Goal: Task Accomplishment & Management: Manage account settings

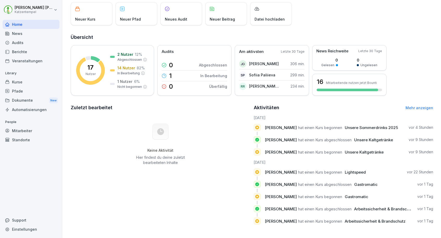
scroll to position [32, 0]
click at [222, 132] on div "Keine Aktivität Hier findest du deine zuletzt bearbeiteten Inhalte" at bounding box center [160, 144] width 179 height 59
click at [22, 91] on div "Pfade" at bounding box center [31, 91] width 57 height 9
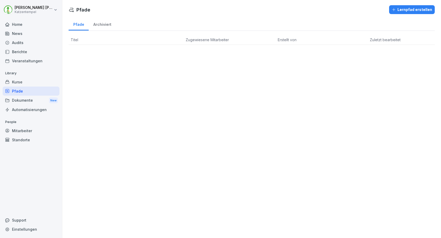
click at [20, 83] on div "Kurse" at bounding box center [31, 81] width 57 height 9
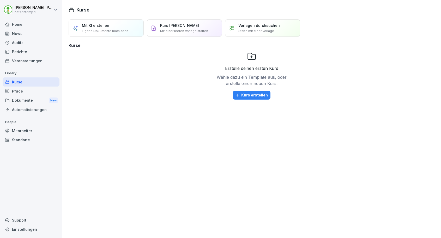
click at [24, 53] on div "Berichte" at bounding box center [31, 51] width 57 height 9
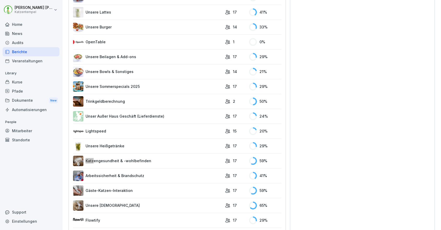
scroll to position [306, 0]
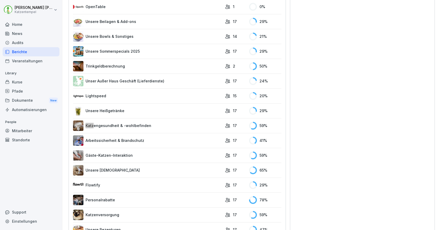
click at [185, 218] on link "Katzenversorgung" at bounding box center [147, 215] width 149 height 10
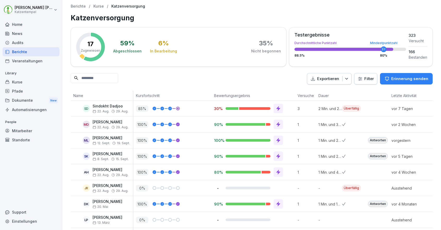
click at [404, 81] on button "Erinnerung senden" at bounding box center [406, 78] width 53 height 11
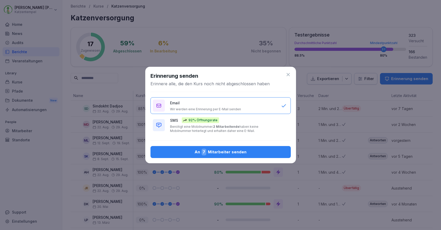
click at [227, 120] on div "SMS 92% Öffnungsrate Benötigt eine Mobilnummer. 2 Mitarbeitende haben keine Mob…" at bounding box center [223, 125] width 106 height 16
click at [217, 149] on div "An 7 Mitarbeiter senden" at bounding box center [221, 152] width 132 height 7
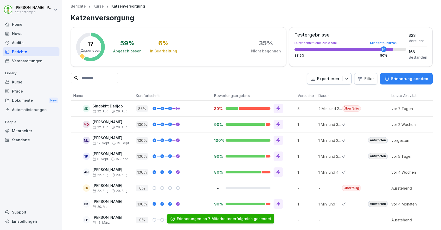
click at [39, 55] on div "Berichte" at bounding box center [31, 51] width 57 height 9
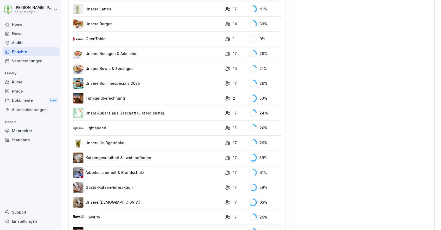
scroll to position [275, 0]
click at [155, 127] on link "Lightspeed" at bounding box center [147, 127] width 149 height 10
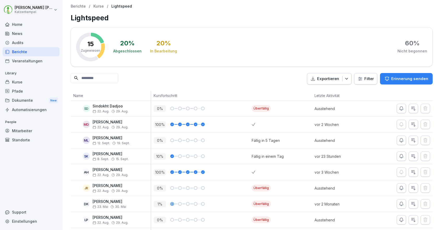
click at [400, 79] on p "Erinnerung senden" at bounding box center [409, 79] width 37 height 6
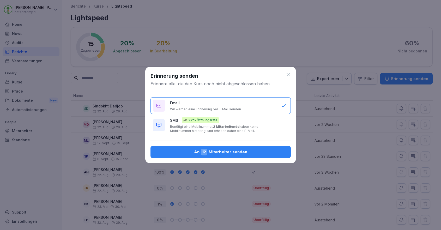
click at [269, 122] on div "SMS 92% Öffnungsrate Benötigt eine Mobilnummer. 2 Mitarbeitende haben keine Mob…" at bounding box center [223, 125] width 106 height 16
click at [262, 152] on div "An 12 Mitarbeiter senden" at bounding box center [221, 152] width 132 height 7
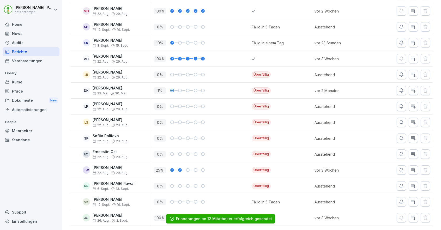
scroll to position [113, 0]
